Goal: Task Accomplishment & Management: Manage account settings

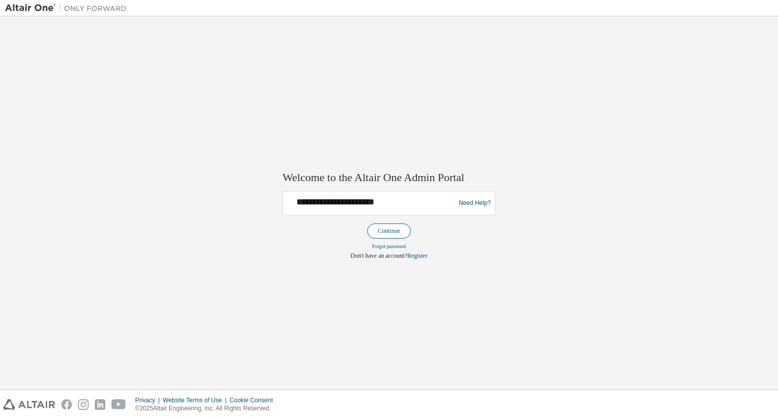
type input "**********"
click at [385, 230] on button "Continue" at bounding box center [389, 230] width 44 height 15
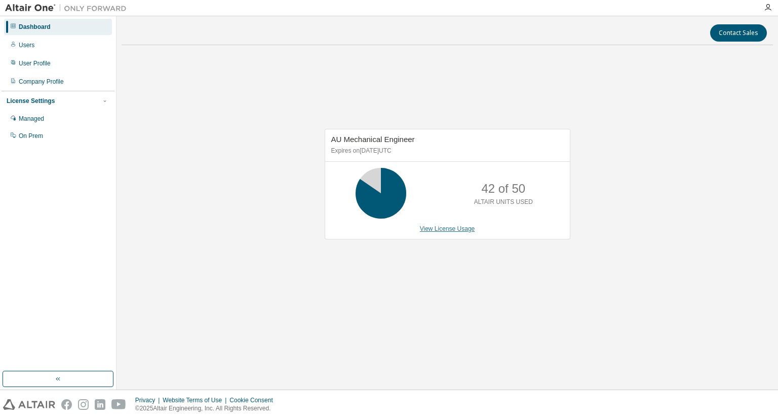
click at [448, 230] on link "View License Usage" at bounding box center [447, 228] width 55 height 7
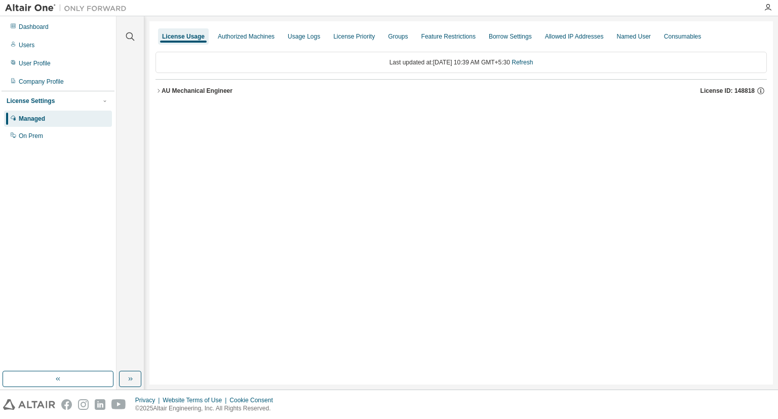
click at [172, 90] on div "AU Mechanical Engineer" at bounding box center [197, 91] width 71 height 8
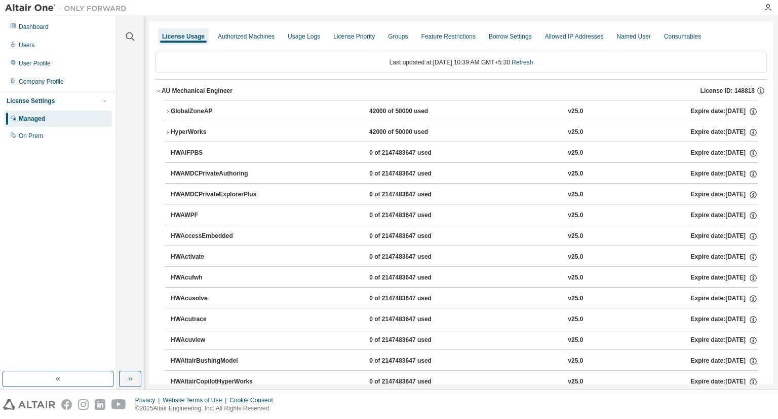
click at [173, 40] on div "License Usage" at bounding box center [183, 36] width 43 height 8
click at [162, 92] on div "AU Mechanical Engineer" at bounding box center [197, 91] width 71 height 8
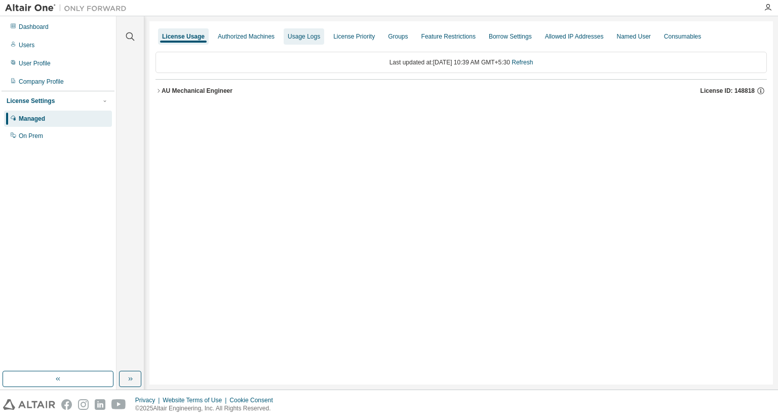
click at [306, 29] on div "Usage Logs" at bounding box center [304, 36] width 41 height 16
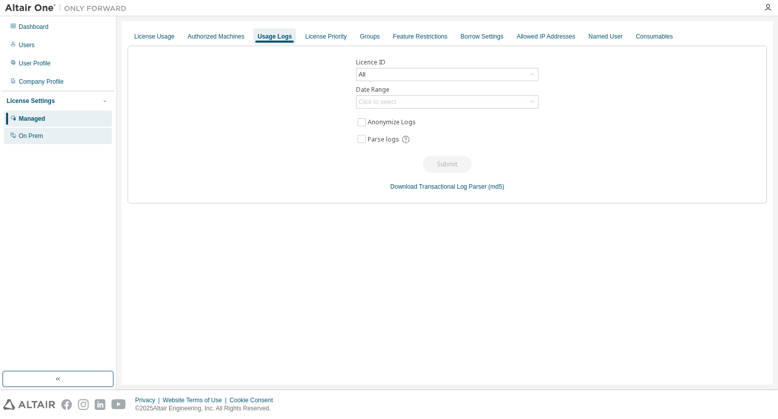
click at [48, 132] on div "On Prem" at bounding box center [58, 136] width 108 height 16
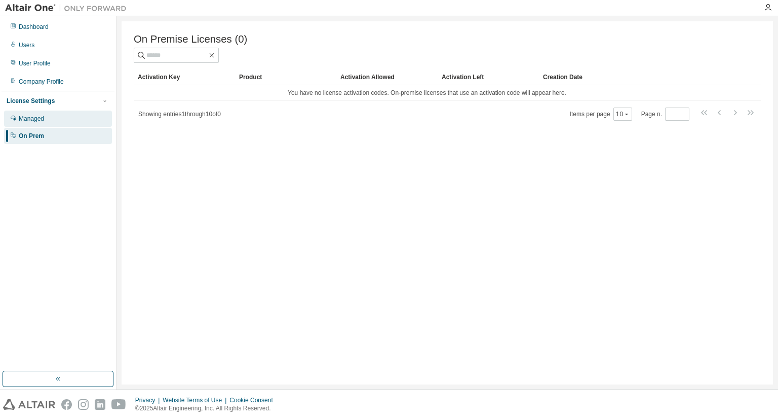
click at [42, 120] on div "Managed" at bounding box center [31, 119] width 25 height 8
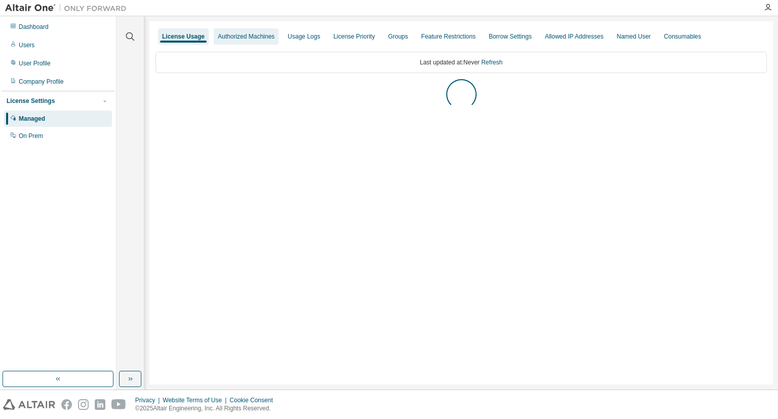
click at [235, 36] on div "Authorized Machines" at bounding box center [246, 36] width 57 height 8
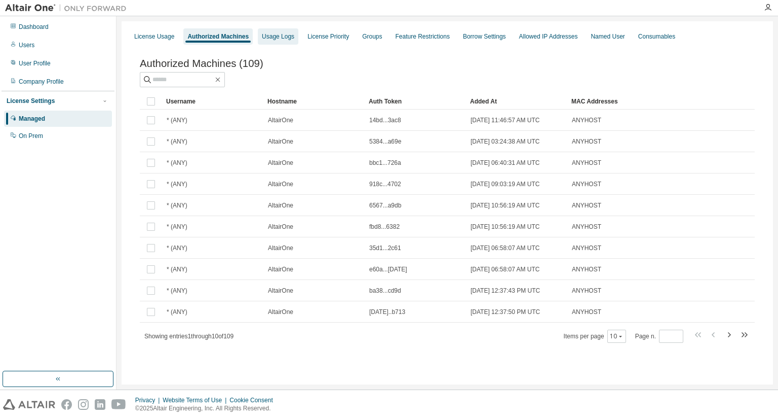
click at [262, 33] on div "Usage Logs" at bounding box center [278, 36] width 32 height 8
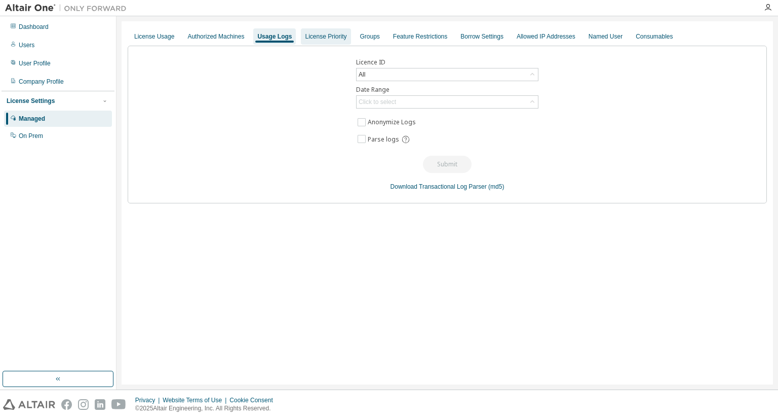
click at [317, 37] on div "License Priority" at bounding box center [326, 36] width 42 height 8
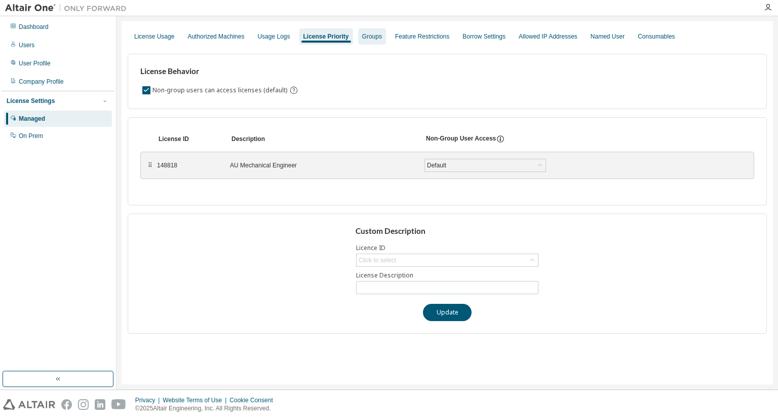
click at [363, 39] on div "Groups" at bounding box center [372, 36] width 20 height 8
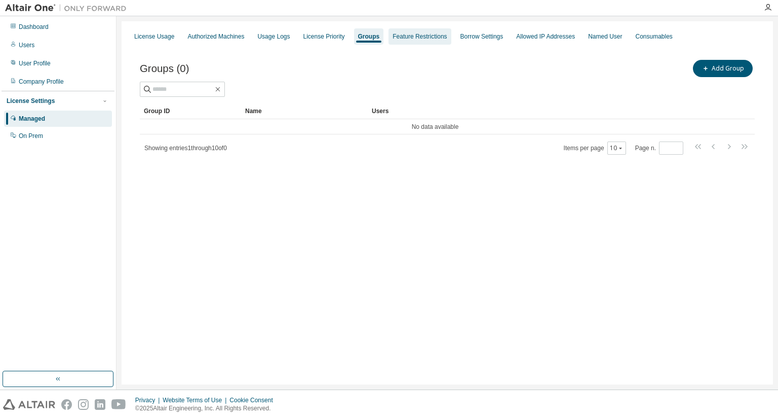
click at [411, 38] on div "Feature Restrictions" at bounding box center [420, 36] width 54 height 8
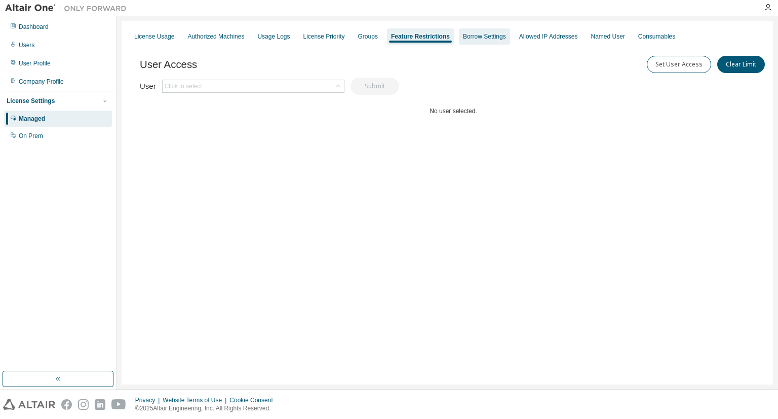
click at [469, 41] on div "Borrow Settings" at bounding box center [484, 36] width 51 height 16
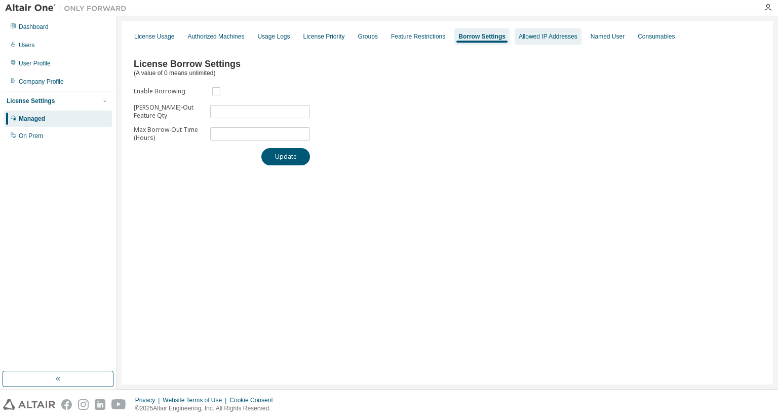
click at [527, 31] on div "Allowed IP Addresses" at bounding box center [548, 36] width 67 height 16
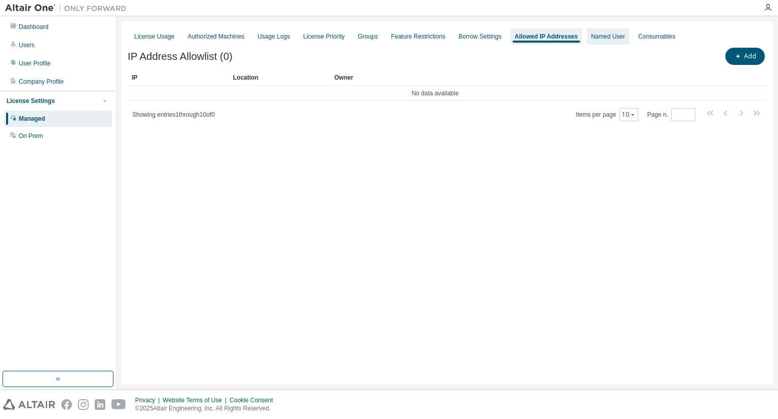
click at [592, 35] on div "Named User" at bounding box center [608, 36] width 34 height 8
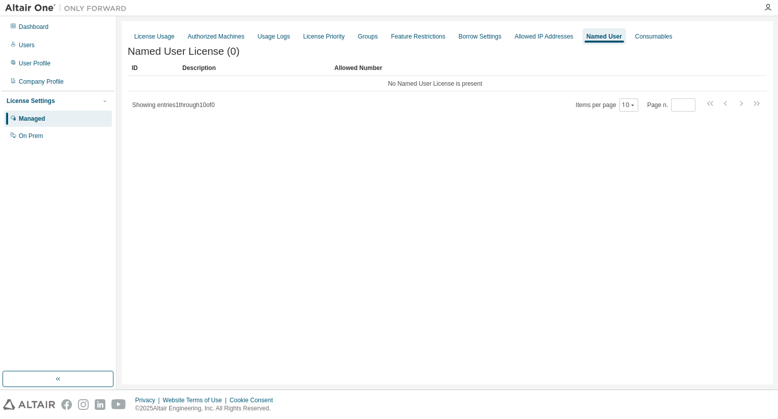
click at [318, 161] on div "License Usage Authorized Machines Usage Logs License Priority Groups Feature Re…" at bounding box center [448, 202] width 652 height 363
click at [311, 39] on div "License Priority" at bounding box center [325, 36] width 42 height 8
